Goal: Information Seeking & Learning: Find specific page/section

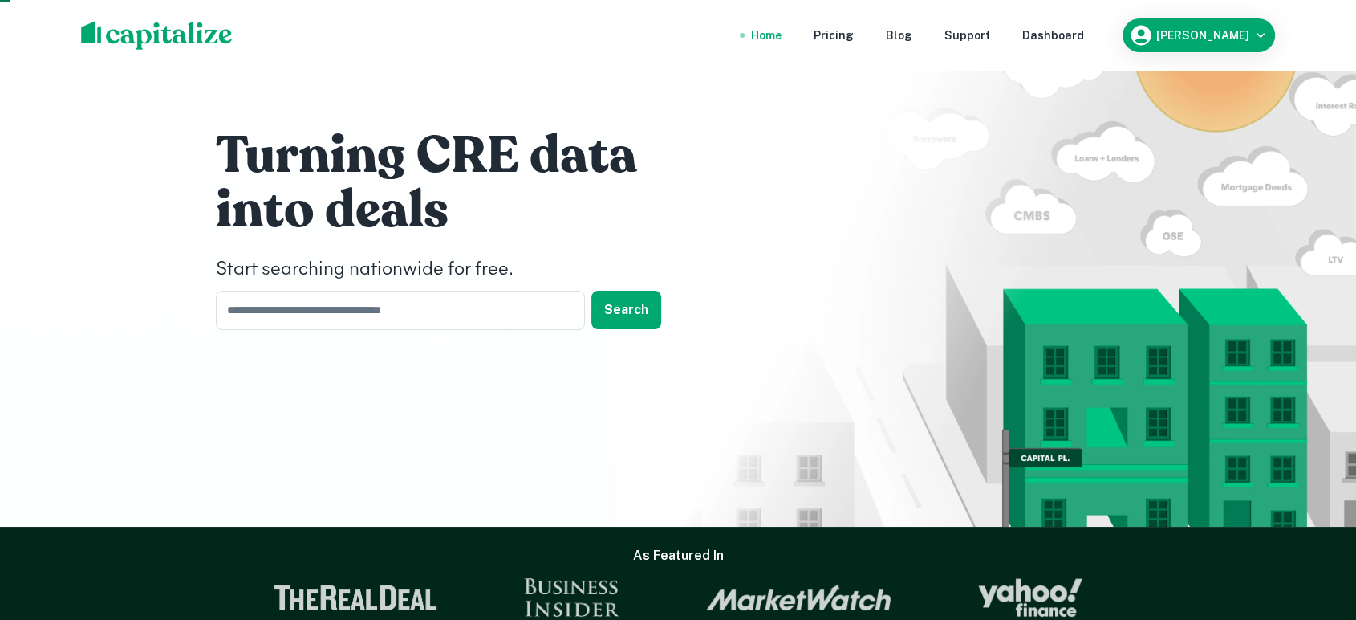
scroll to position [119, 0]
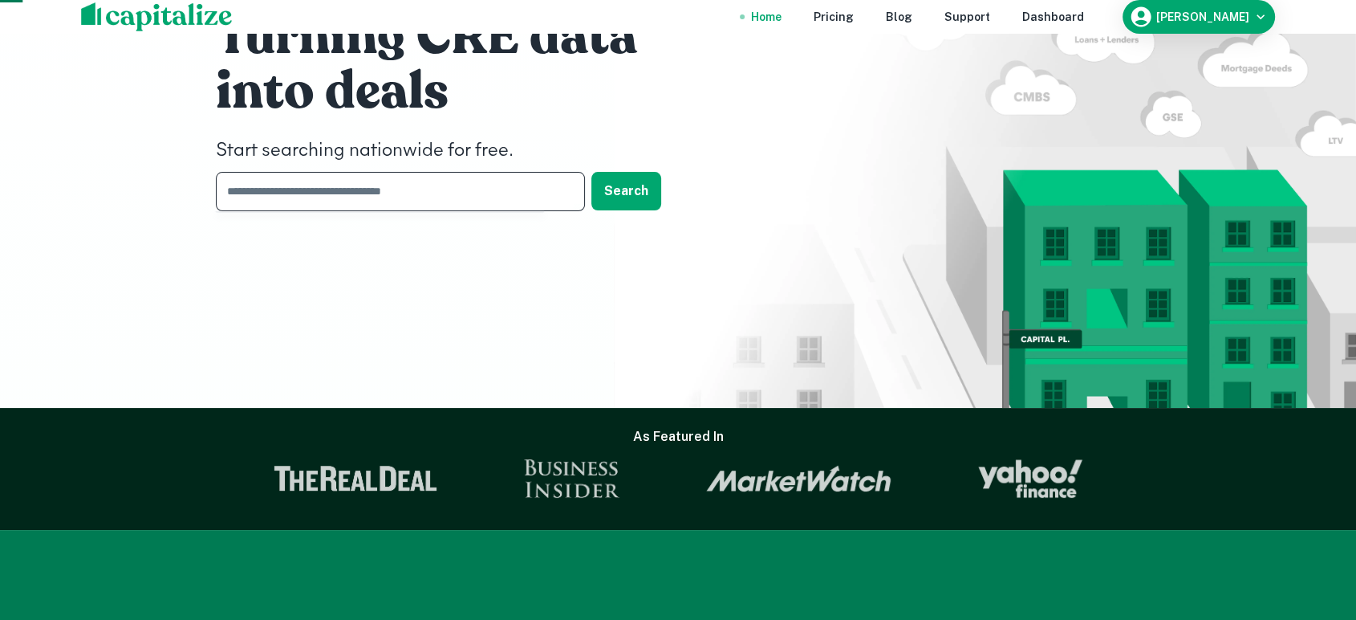
click at [490, 204] on input "text" at bounding box center [395, 191] width 358 height 39
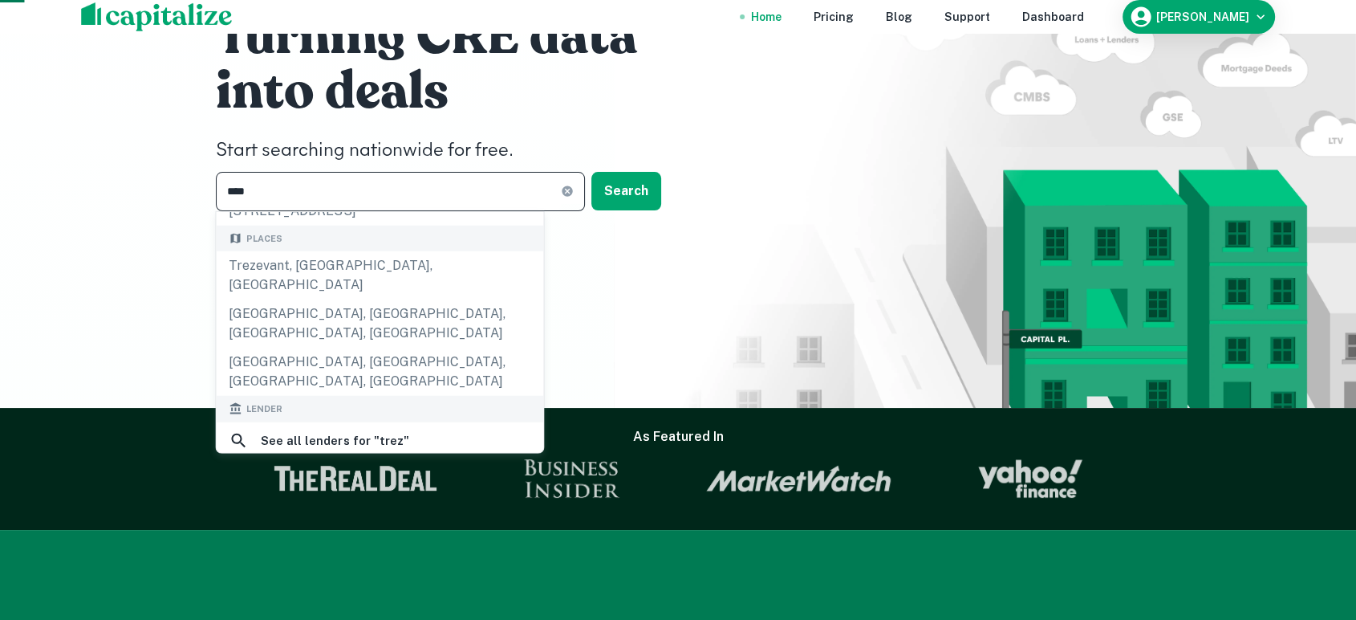
type input "****"
click at [313, 466] on div "trez capital" at bounding box center [299, 478] width 75 height 24
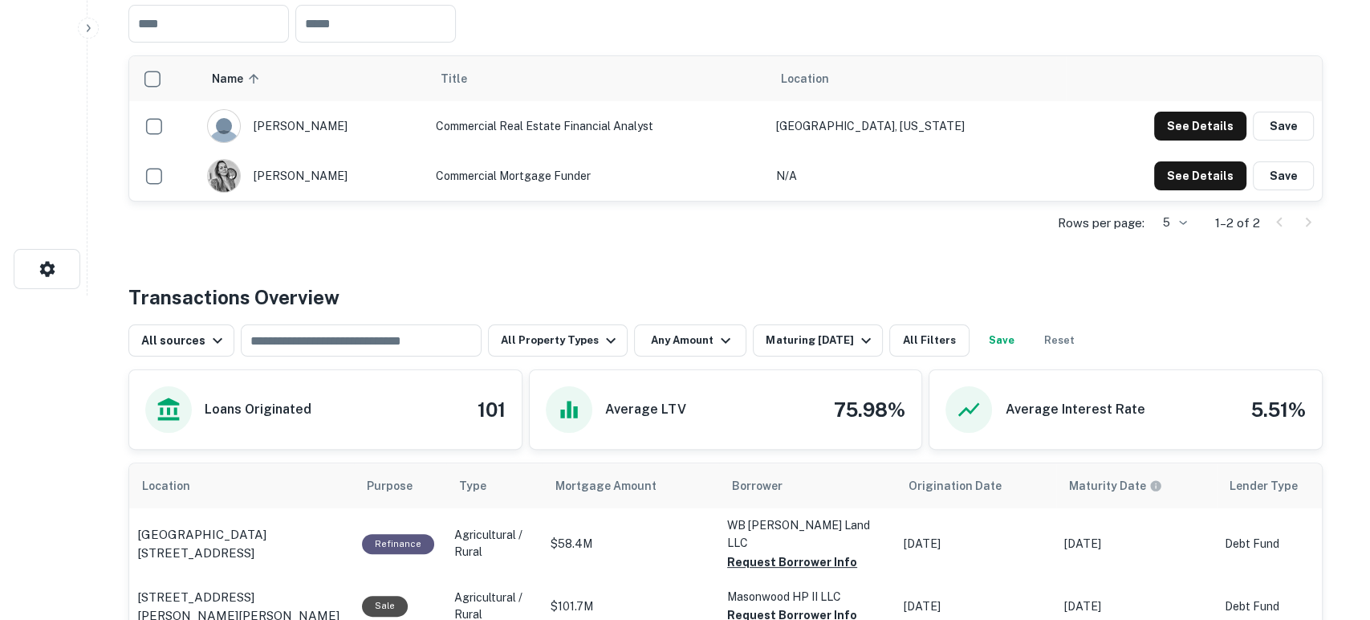
scroll to position [356, 0]
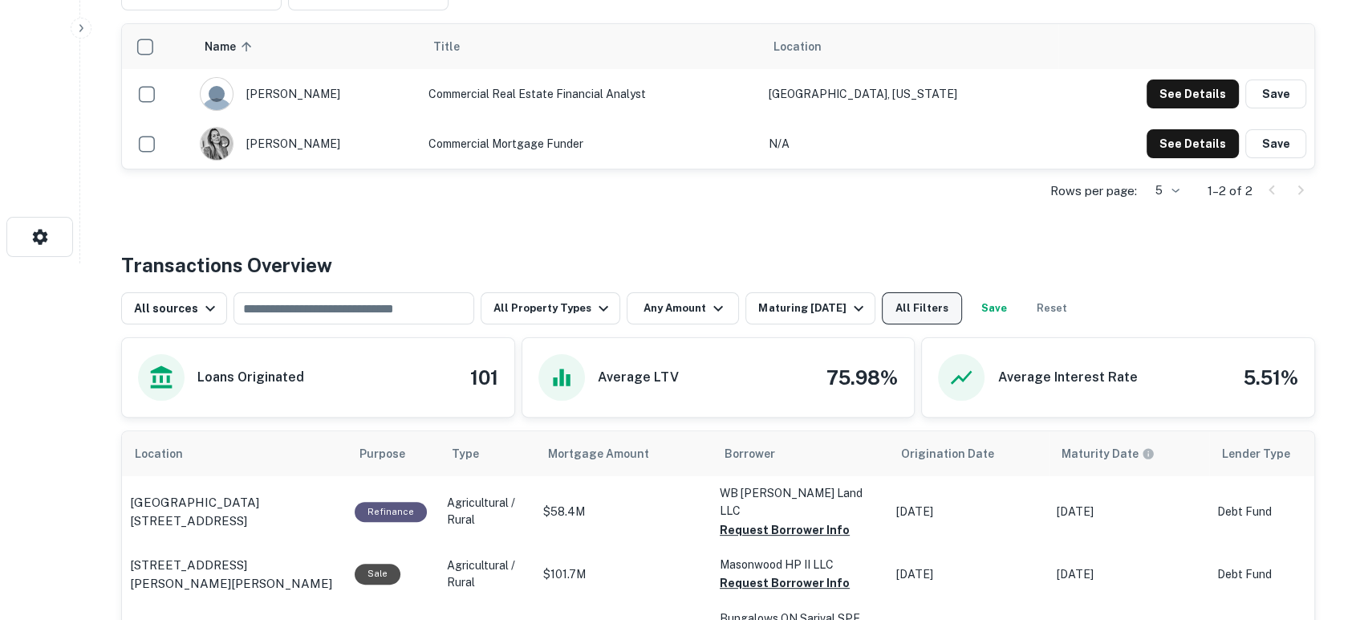
click at [923, 324] on button "All Filters" at bounding box center [922, 308] width 80 height 32
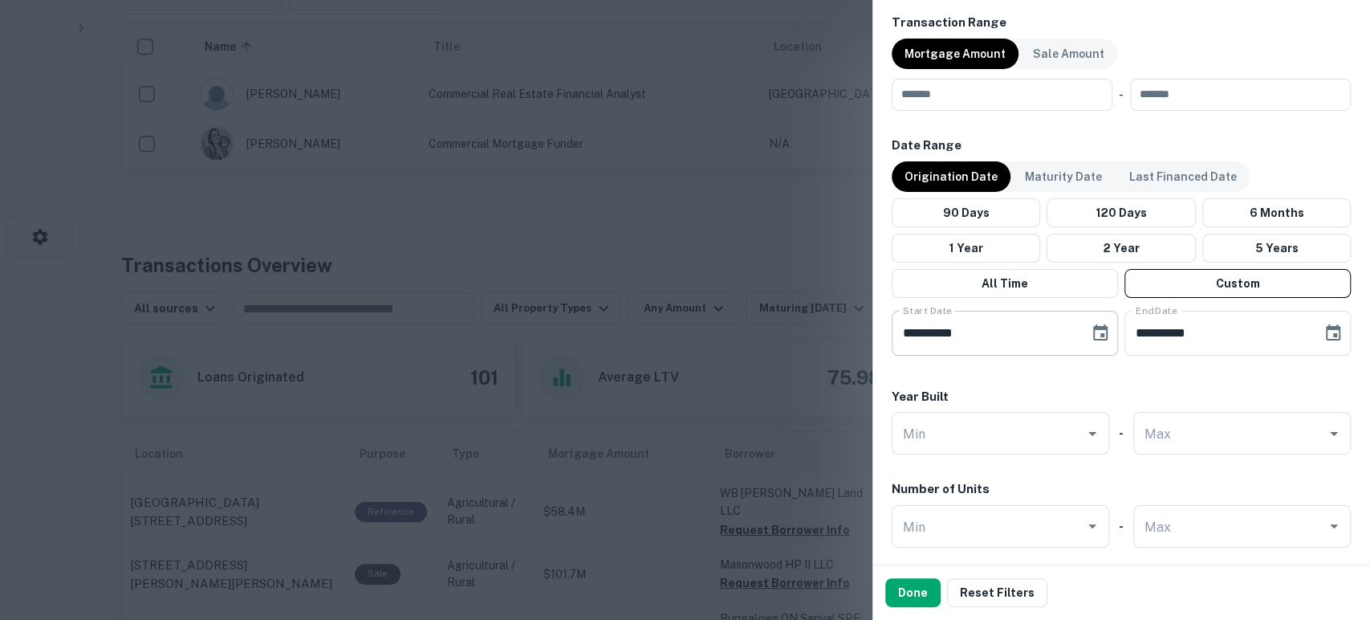
scroll to position [832, 0]
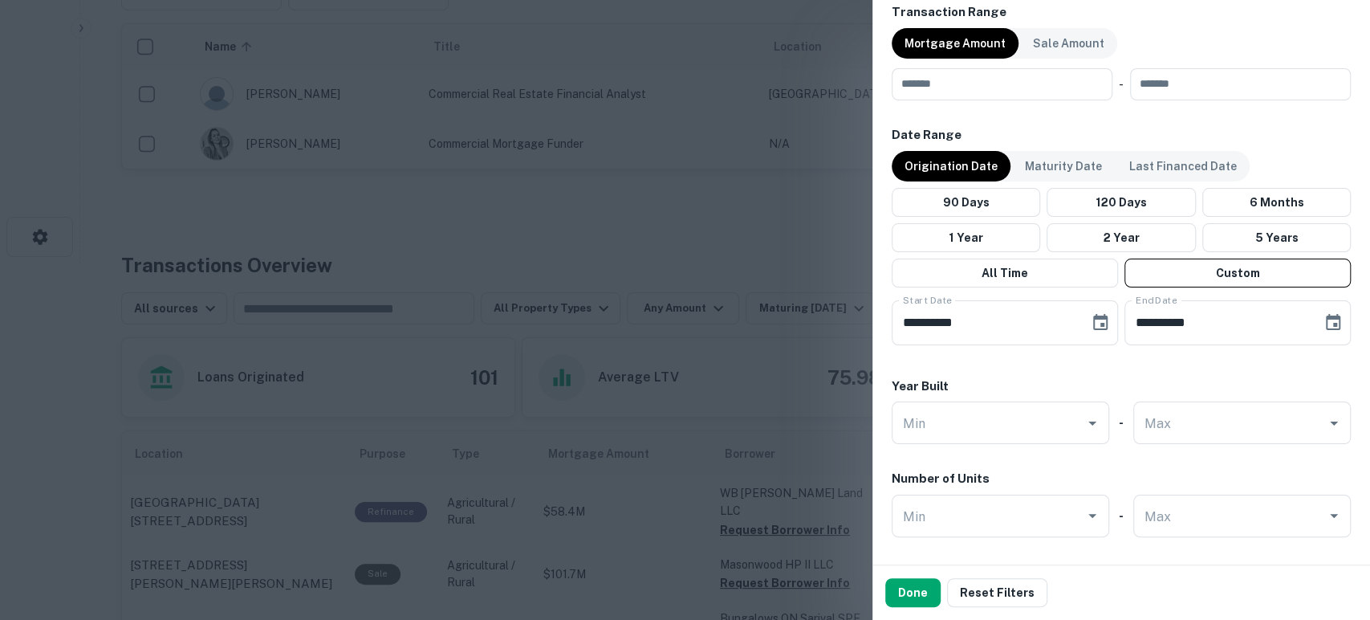
click at [945, 164] on p "Origination Date" at bounding box center [950, 166] width 93 height 18
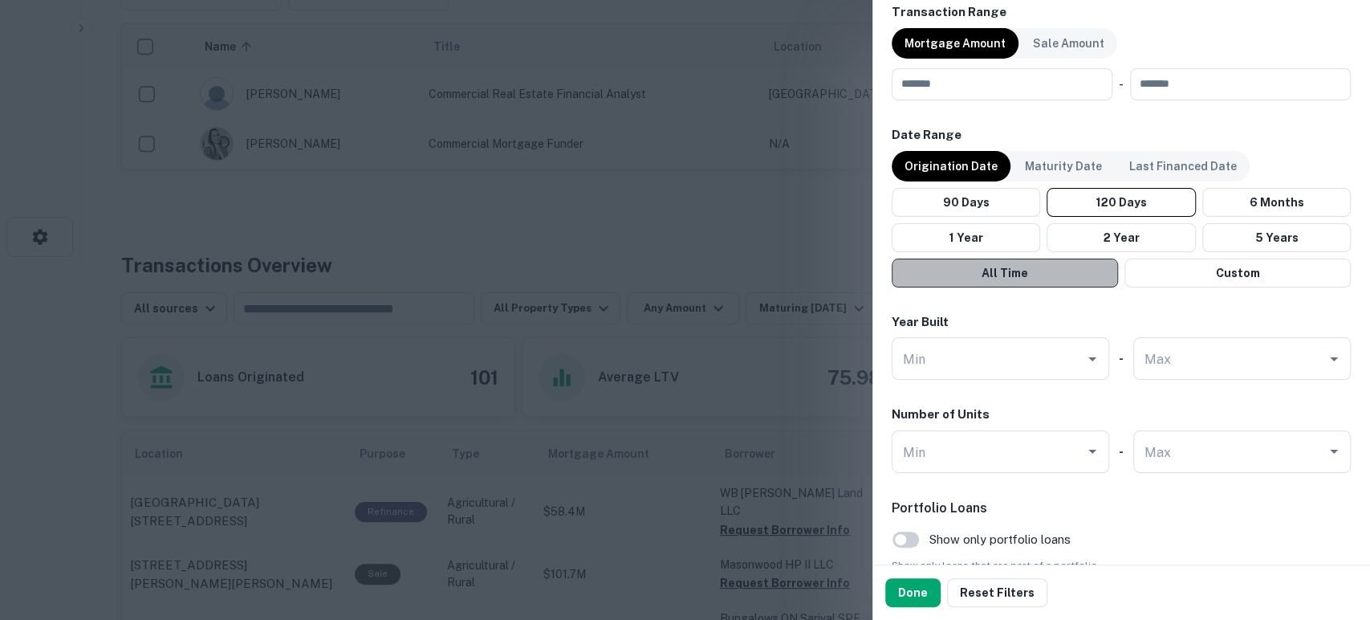
click at [1027, 268] on button "All Time" at bounding box center [1005, 272] width 226 height 29
click at [961, 159] on p "Origination Date" at bounding box center [950, 166] width 93 height 18
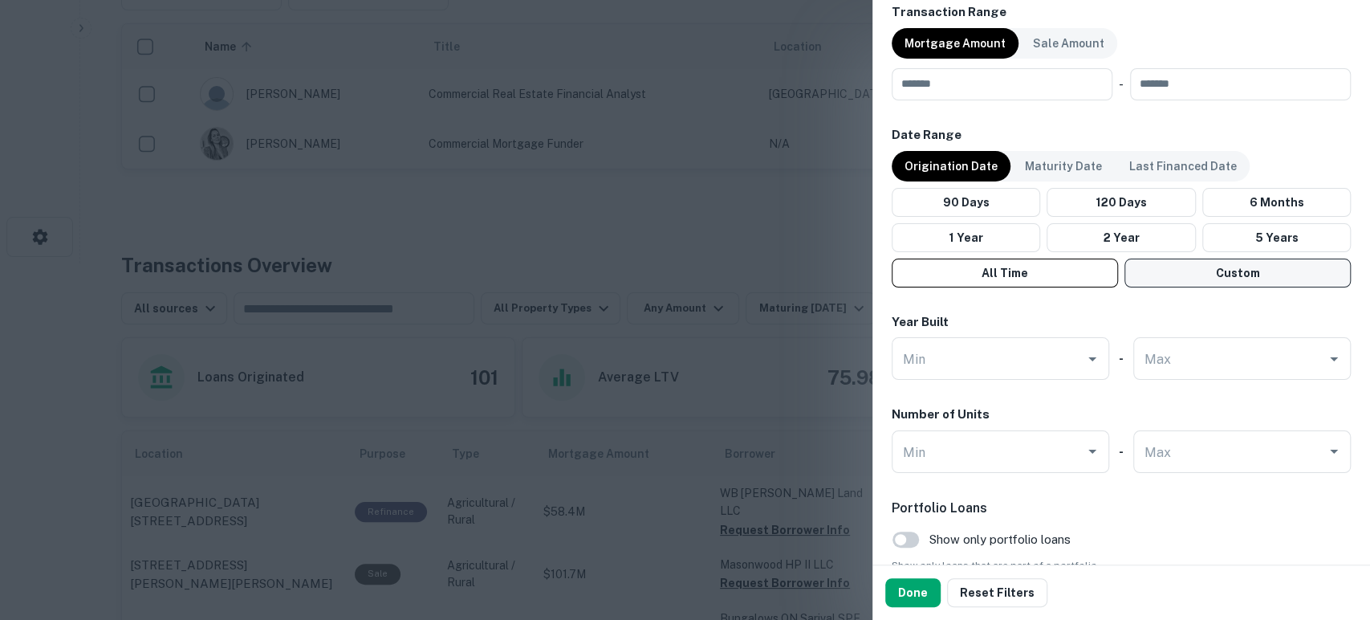
click at [1242, 270] on button "Custom" at bounding box center [1237, 272] width 226 height 29
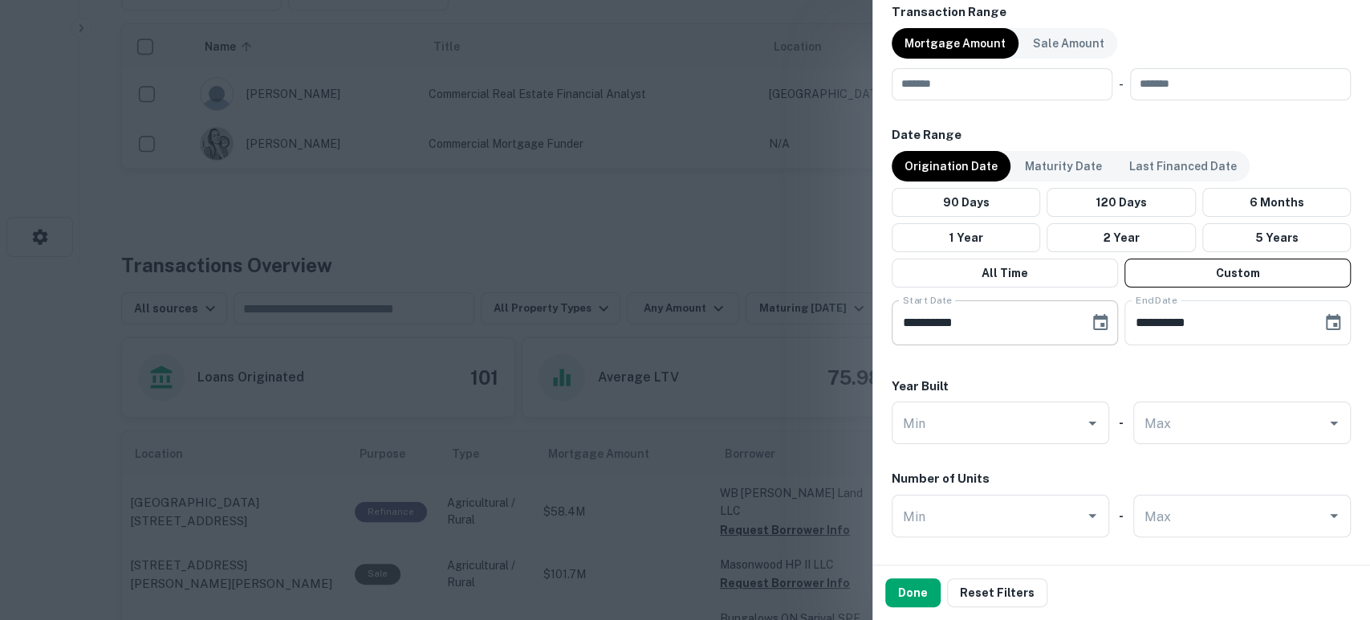
click at [1093, 318] on icon "Choose date, selected date is Apr 18, 2025" at bounding box center [1100, 322] width 14 height 16
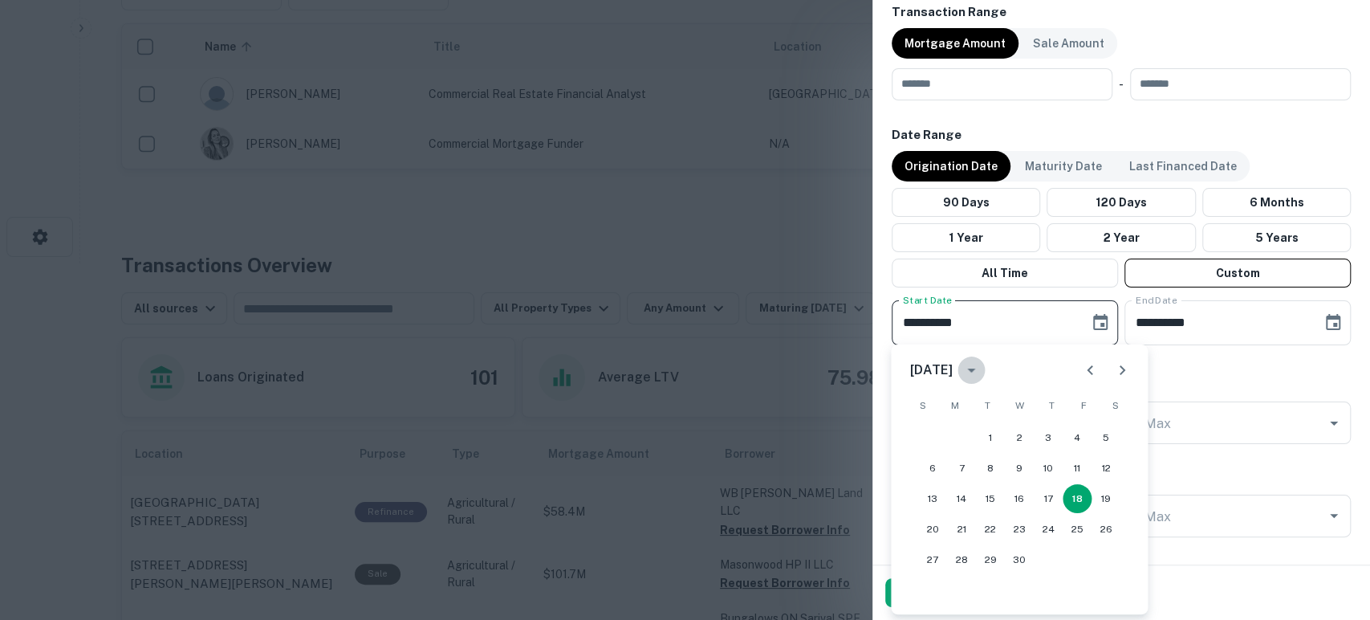
click at [981, 369] on icon "calendar view is open, switch to year view" at bounding box center [970, 369] width 19 height 19
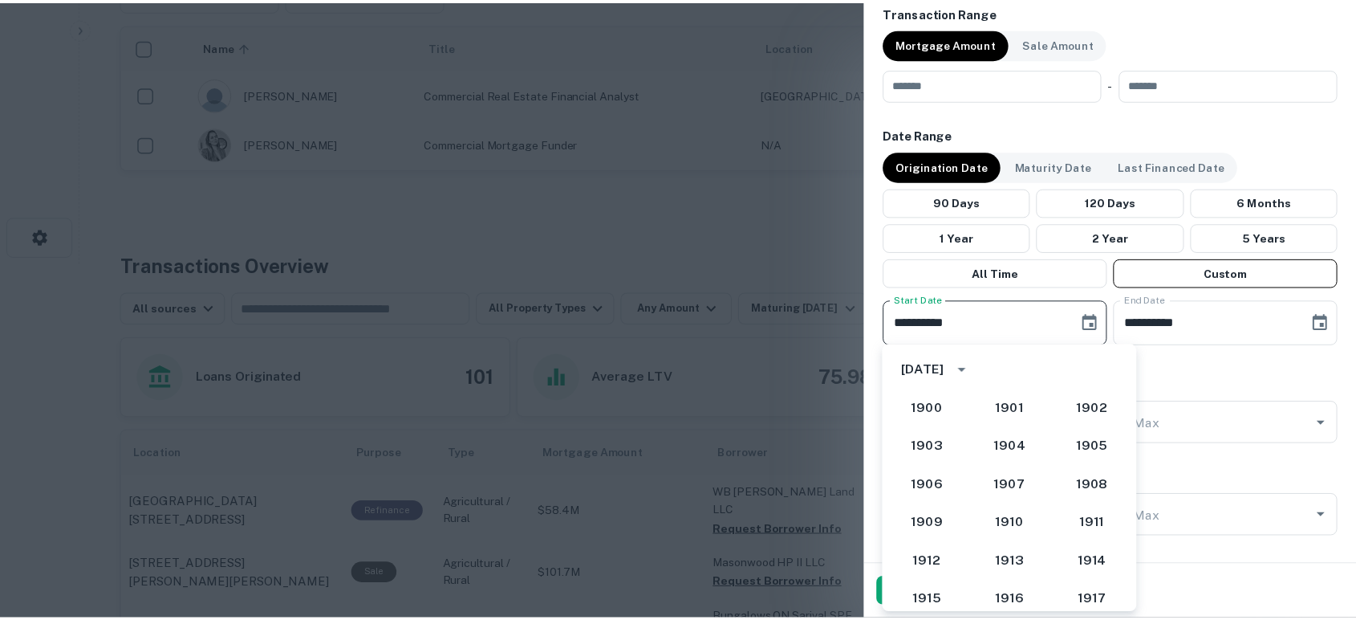
scroll to position [1393, 0]
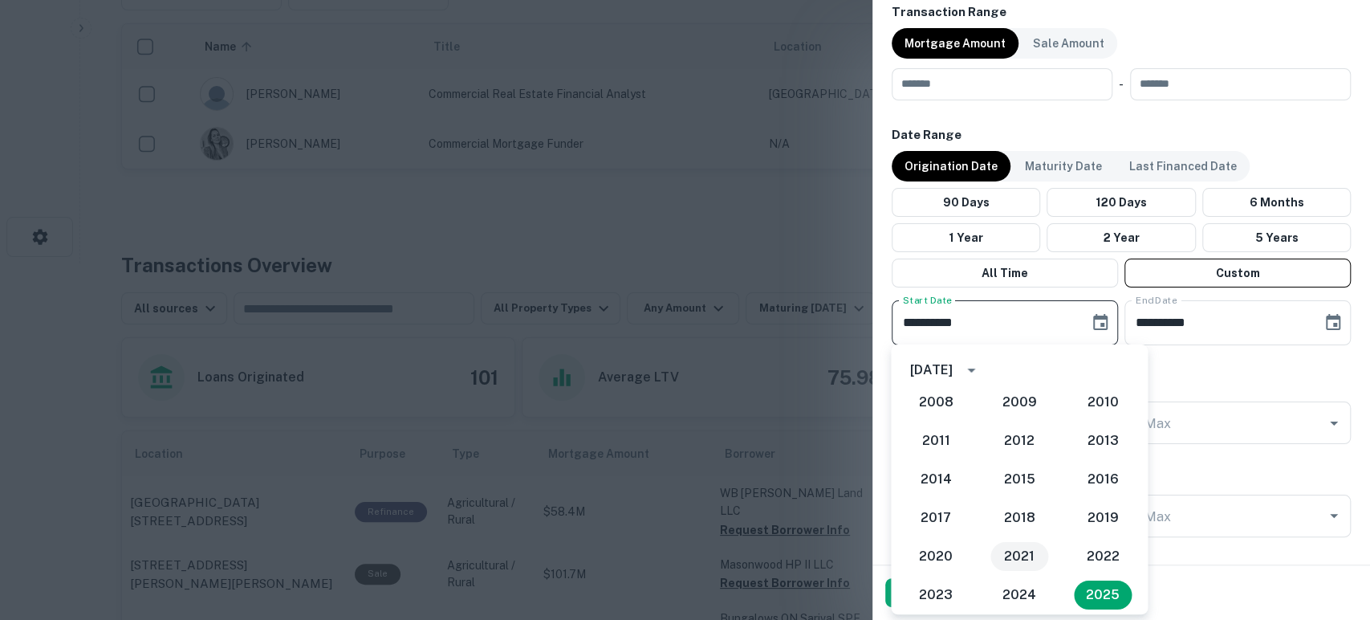
click at [999, 558] on button "2021" at bounding box center [1019, 556] width 58 height 29
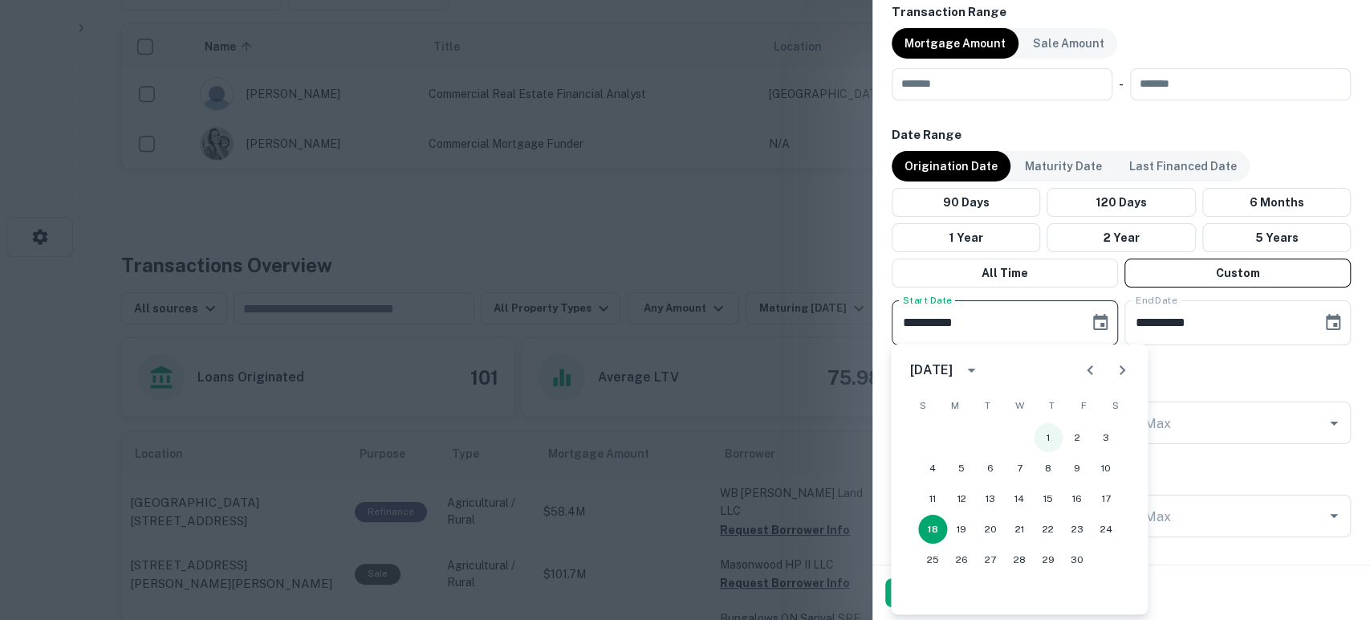
click at [1039, 438] on button "1" at bounding box center [1048, 437] width 29 height 29
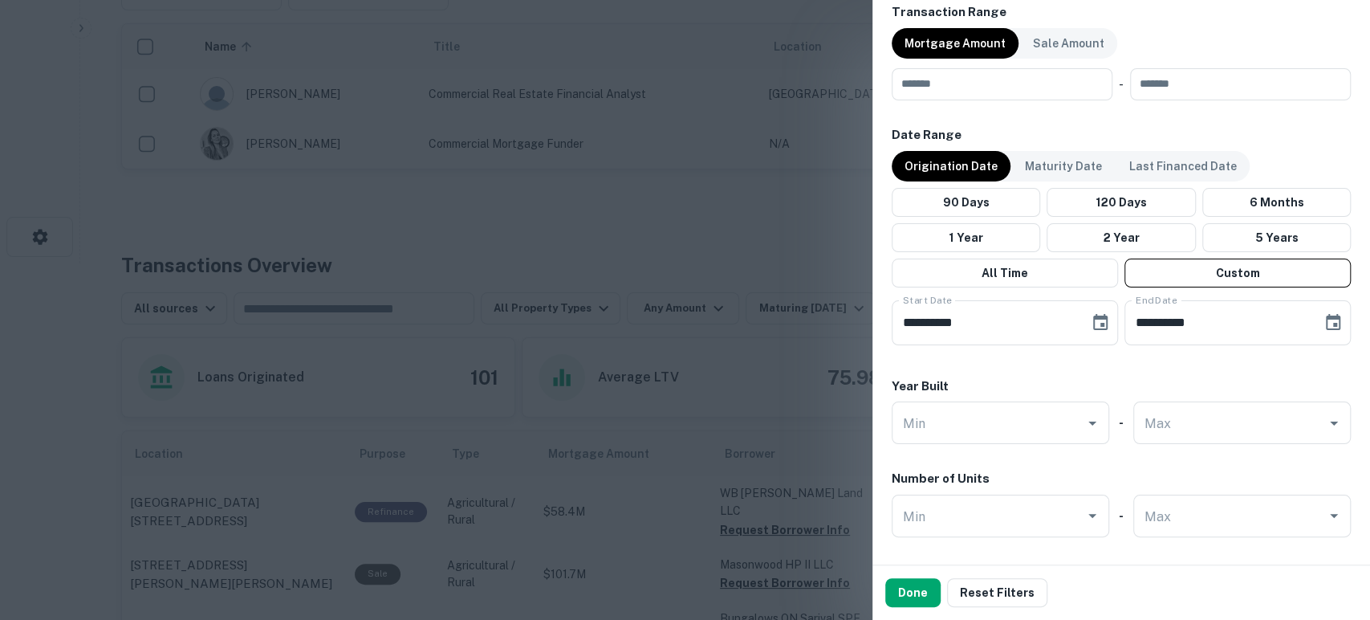
type input "**********"
click at [918, 589] on button "Done" at bounding box center [912, 592] width 55 height 29
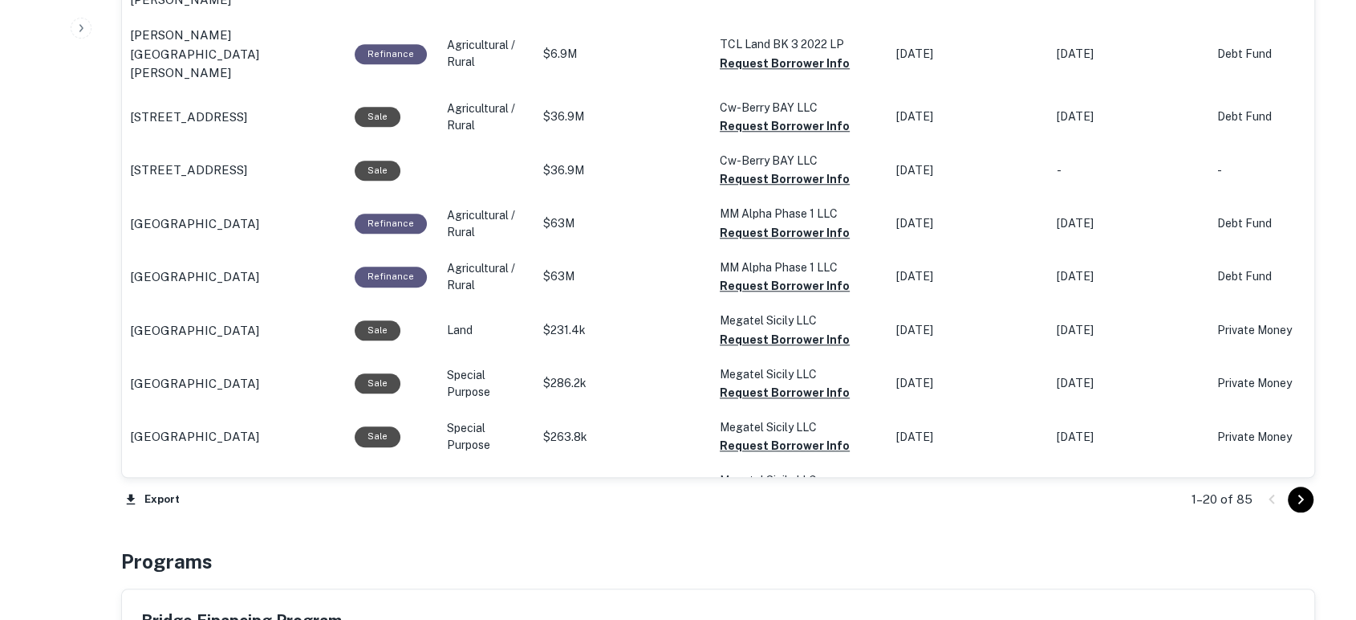
scroll to position [1664, 0]
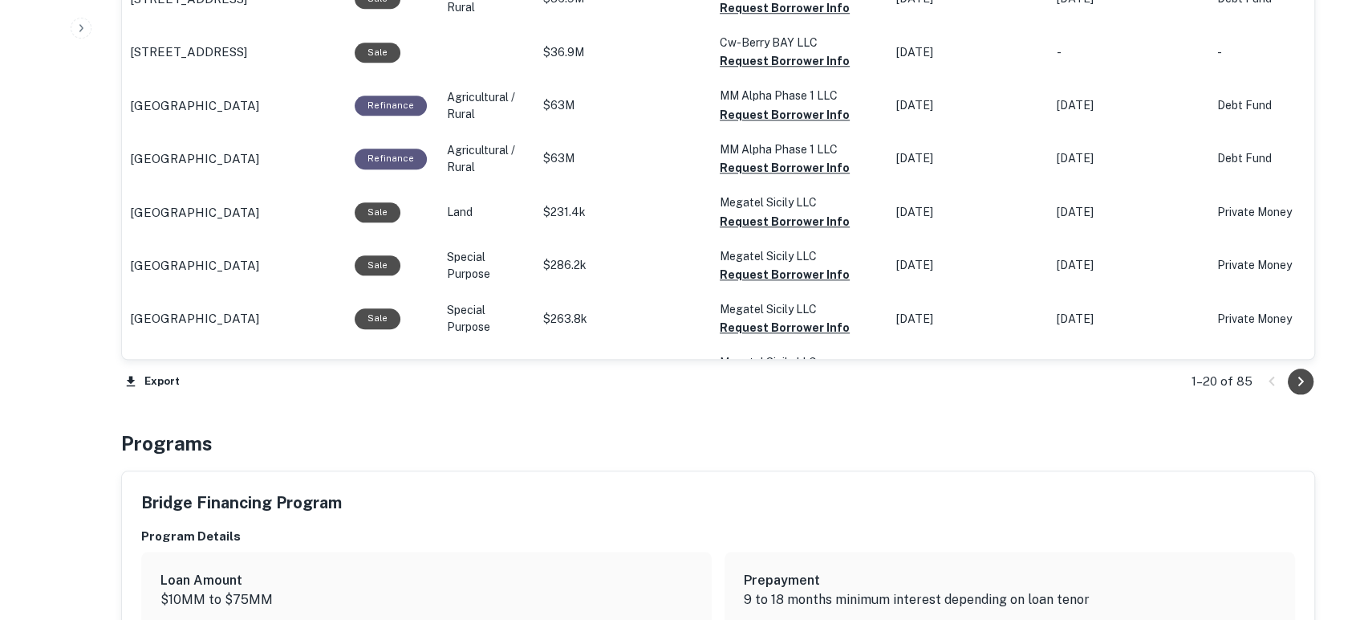
click at [1303, 378] on icon "Go to next page" at bounding box center [1300, 381] width 19 height 19
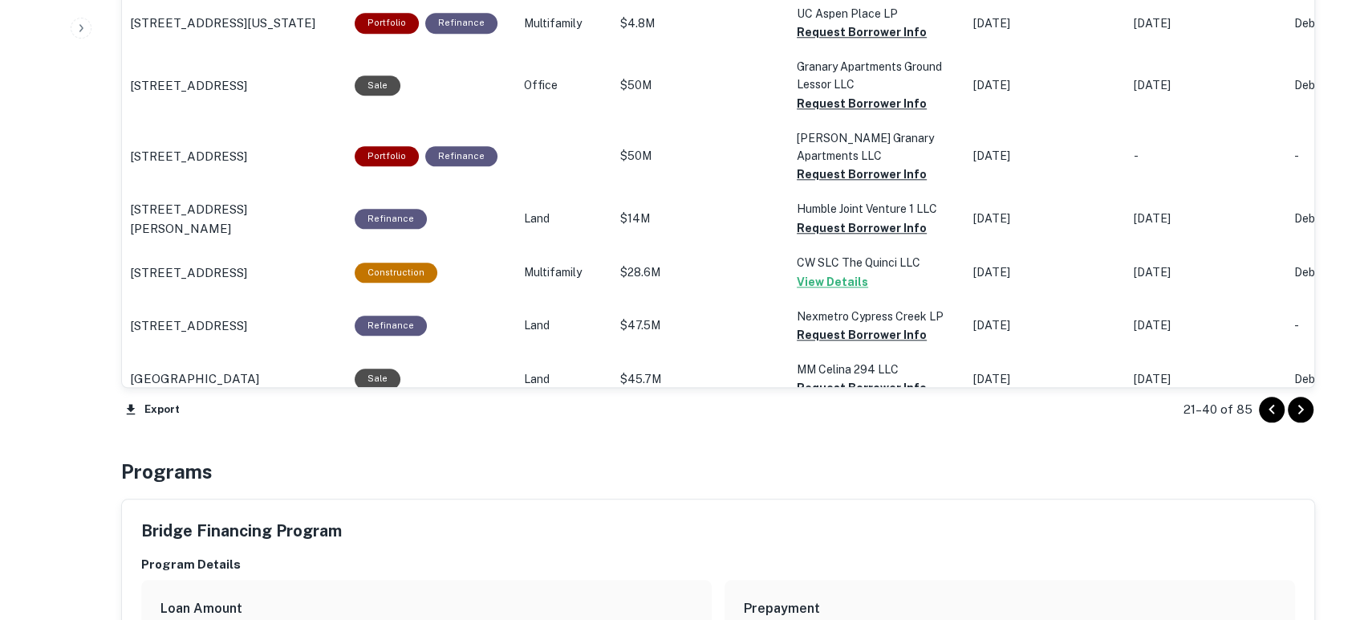
scroll to position [1664, 0]
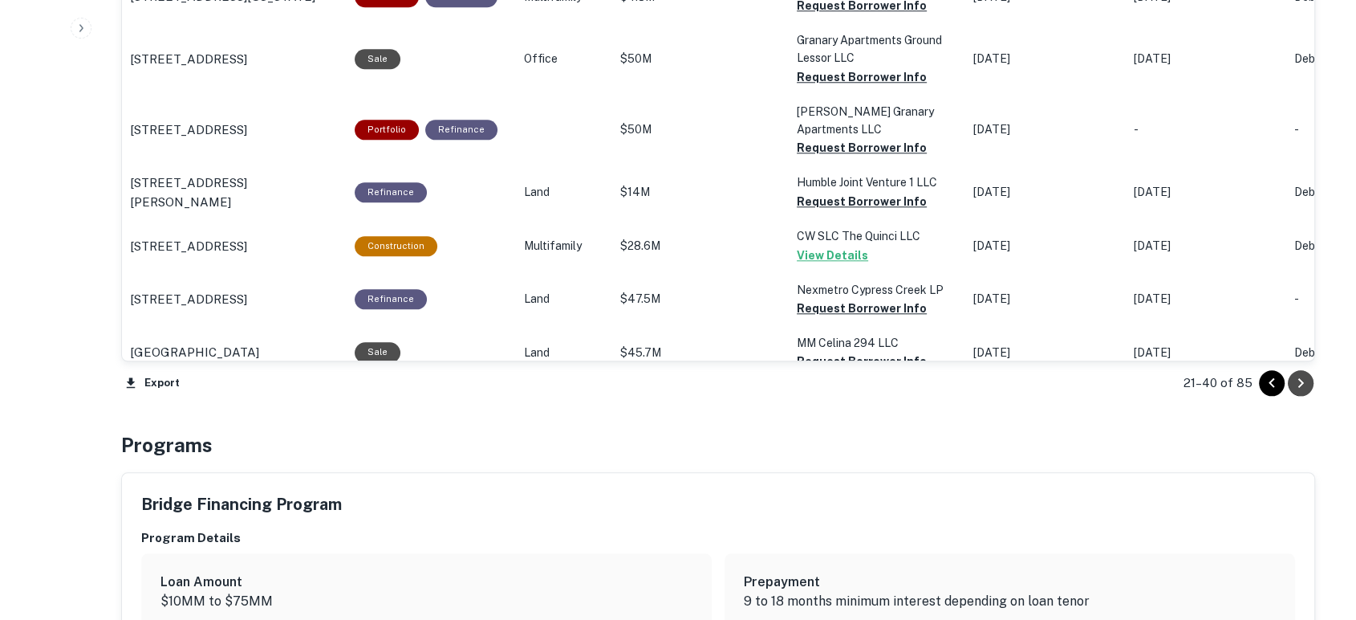
click at [1300, 376] on icon "Go to next page" at bounding box center [1300, 382] width 19 height 19
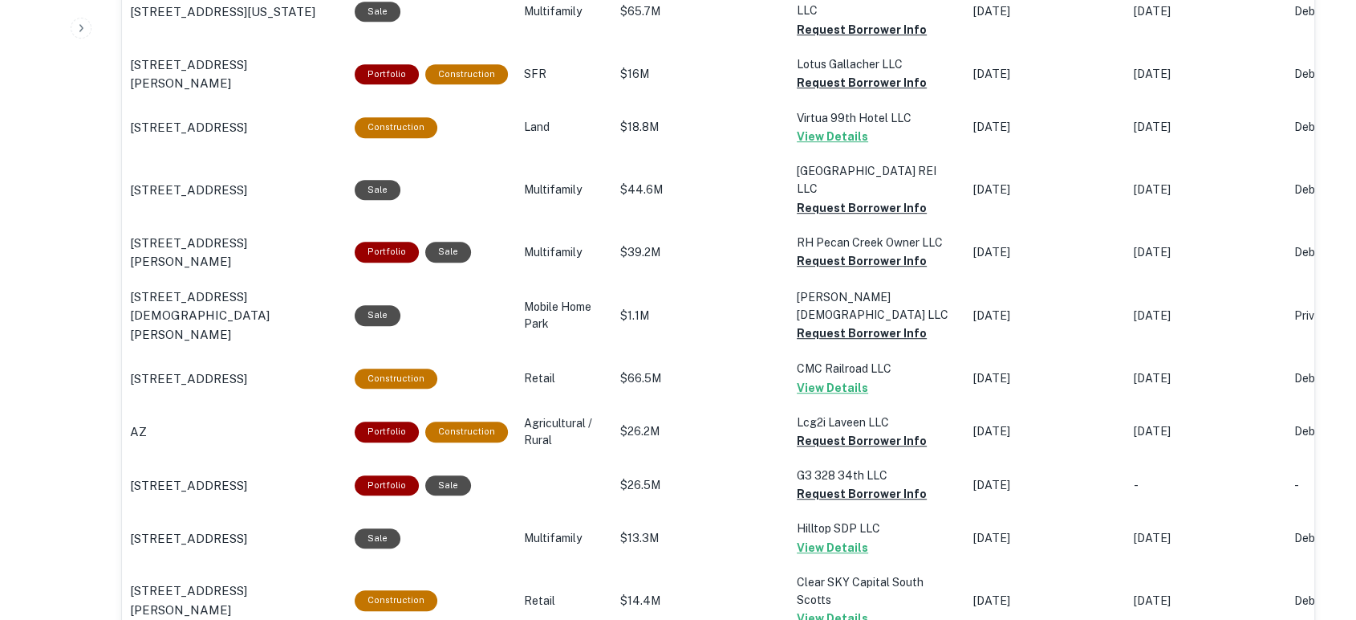
scroll to position [950, 0]
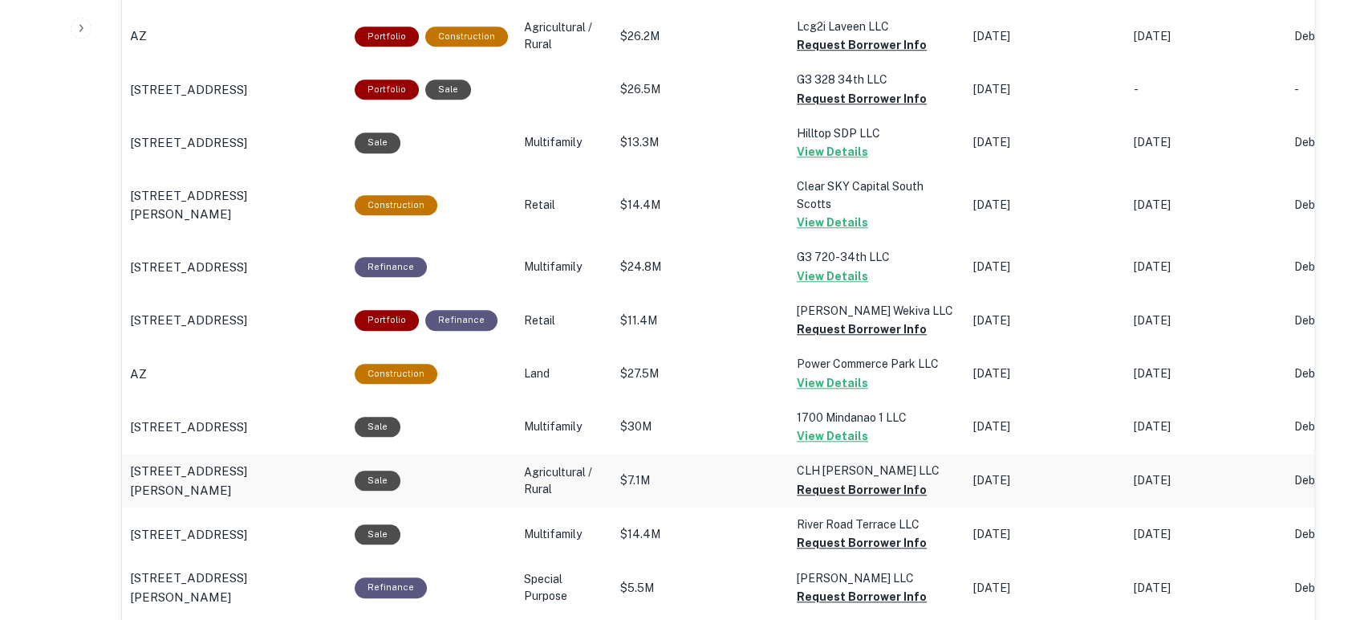
scroll to position [1426, 0]
